Goal: Task Accomplishment & Management: Manage account settings

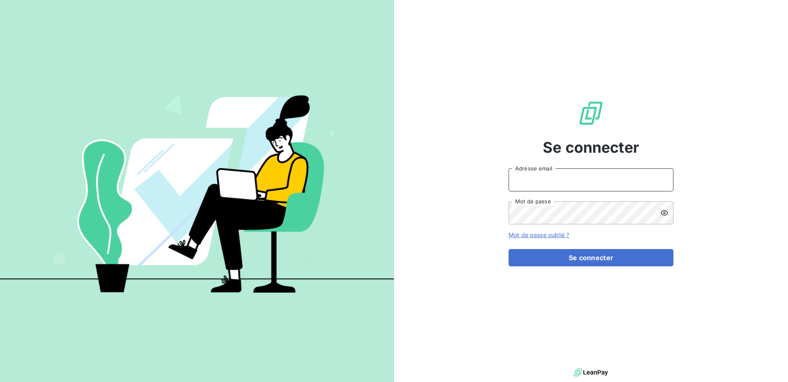
click at [545, 182] on input "Adresse email" at bounding box center [590, 180] width 165 height 23
type input "[EMAIL_ADDRESS][DOMAIN_NAME]"
click at [524, 236] on link "Mot de passe oublié ?" at bounding box center [538, 235] width 61 height 7
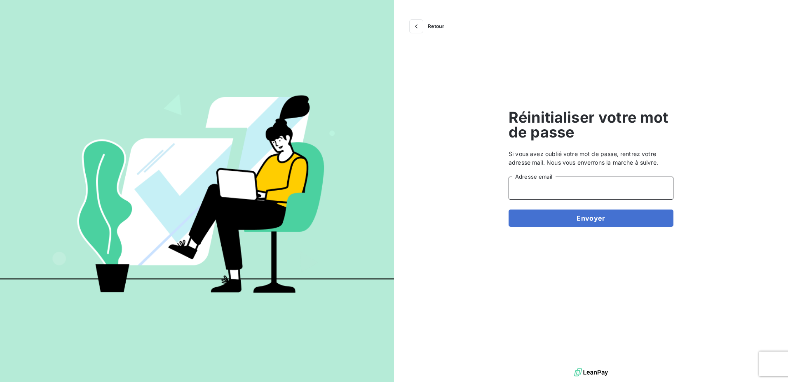
click at [537, 190] on input "Adresse email" at bounding box center [590, 188] width 165 height 23
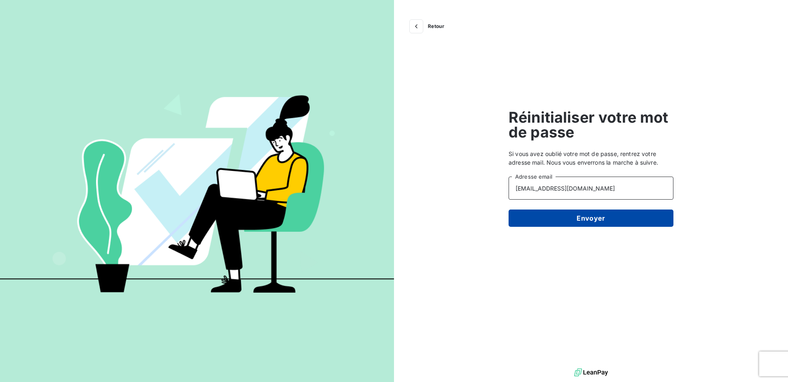
type input "gestion.vs@reseaucristal.fr"
click at [572, 221] on button "Envoyer" at bounding box center [590, 218] width 165 height 17
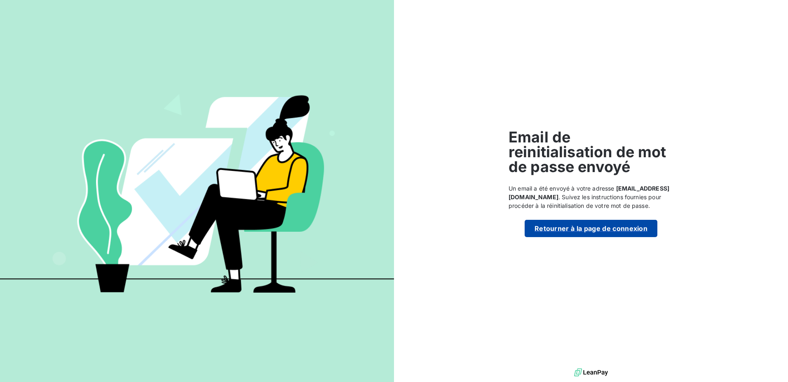
click at [576, 235] on button "Retourner à la page de connexion" at bounding box center [590, 228] width 133 height 17
